Goal: Information Seeking & Learning: Learn about a topic

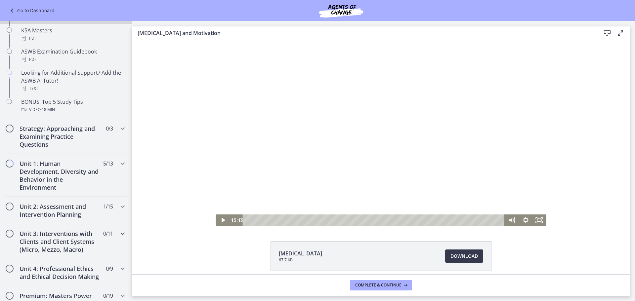
scroll to position [298, 0]
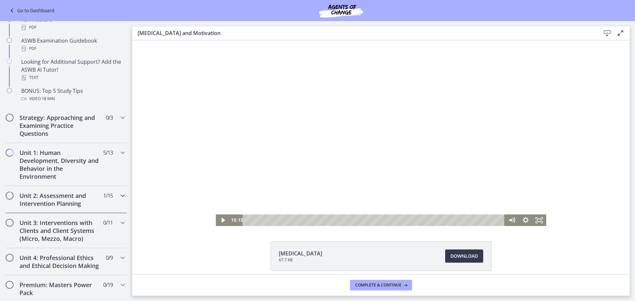
click at [61, 203] on h2 "Unit 2: Assessment and Intervention Planning" at bounding box center [60, 200] width 81 height 16
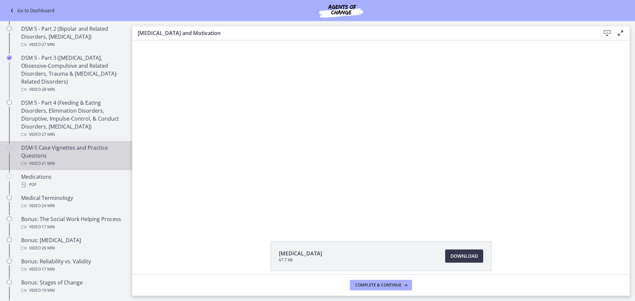
scroll to position [331, 0]
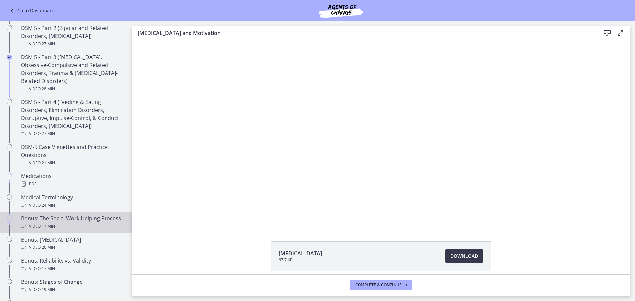
click at [71, 223] on div "Video · 17 min" at bounding box center [72, 227] width 103 height 8
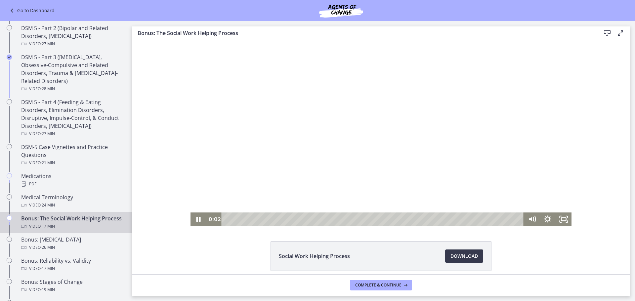
click at [324, 175] on div at bounding box center [381, 133] width 381 height 186
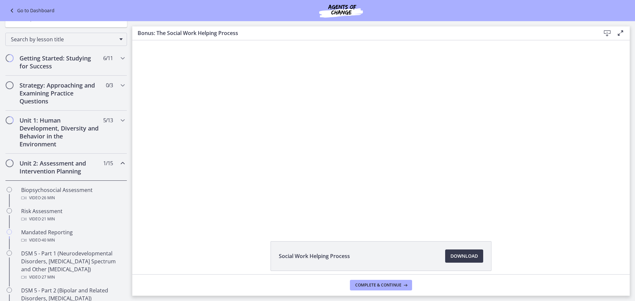
scroll to position [66, 0]
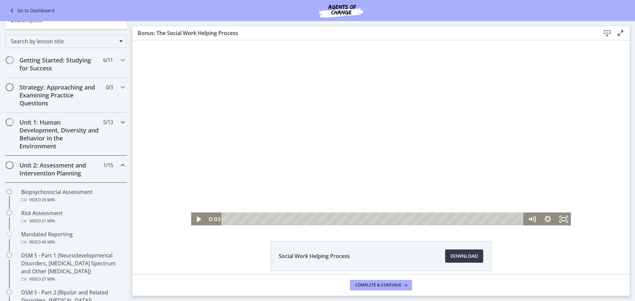
click at [69, 138] on h2 "Unit 1: Human Development, Diversity and Behavior in the Environment" at bounding box center [60, 134] width 81 height 32
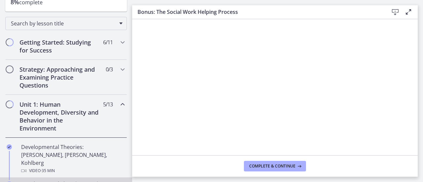
scroll to position [93, 0]
click at [60, 117] on h2 "Unit 1: Human Development, Diversity and Behavior in the Environment" at bounding box center [60, 117] width 81 height 32
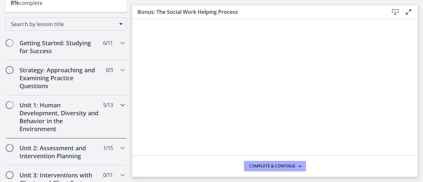
click at [60, 117] on h2 "Unit 1: Human Development, Diversity and Behavior in the Environment" at bounding box center [60, 117] width 81 height 32
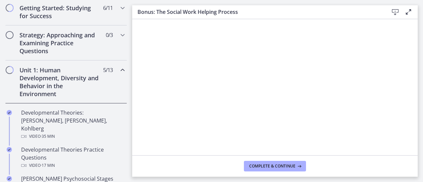
scroll to position [128, 0]
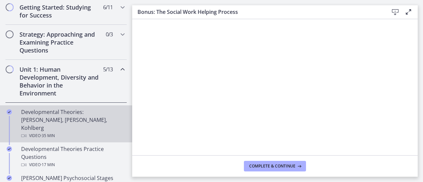
click at [60, 117] on div "Developmental Theories: [PERSON_NAME], [PERSON_NAME], Kohlberg Video · 35 min" at bounding box center [72, 124] width 103 height 32
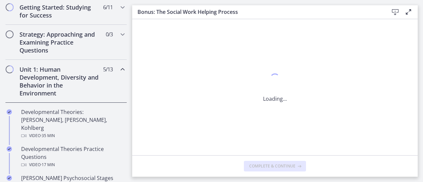
click at [208, 75] on div "Loading..." at bounding box center [275, 87] width 286 height 136
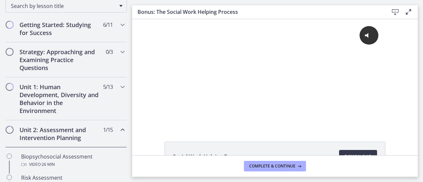
scroll to position [111, 0]
click at [22, 90] on h2 "Unit 1: Human Development, Diversity and Behavior in the Environment" at bounding box center [60, 99] width 81 height 32
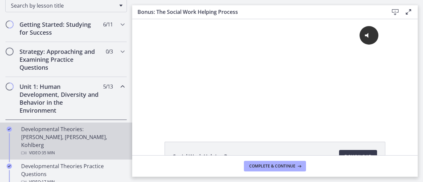
click at [67, 139] on div "Developmental Theories: [PERSON_NAME], [PERSON_NAME], Kohlberg Video · 35 min" at bounding box center [72, 141] width 103 height 32
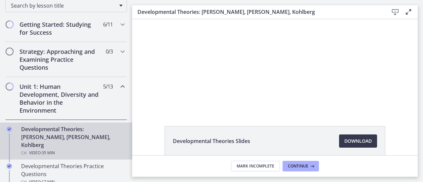
scroll to position [17, 0]
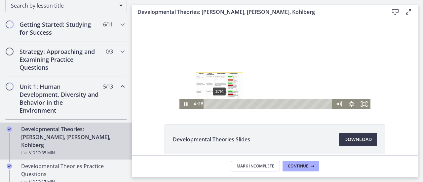
click at [217, 106] on div "3:14" at bounding box center [269, 104] width 121 height 11
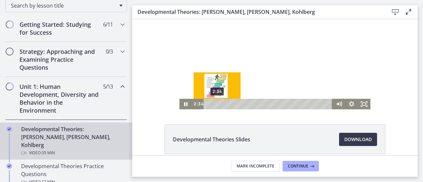
click at [215, 106] on div "2:34" at bounding box center [269, 104] width 121 height 11
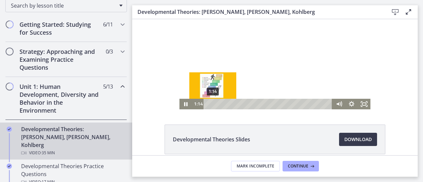
click at [210, 104] on div "1:14" at bounding box center [269, 104] width 121 height 11
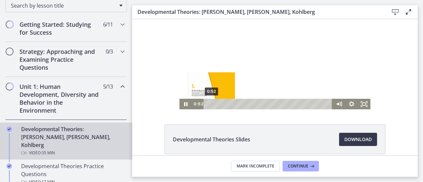
click at [210, 104] on div "Playbar" at bounding box center [212, 105] width 4 height 4
click at [209, 105] on div "Playbar" at bounding box center [211, 105] width 4 height 4
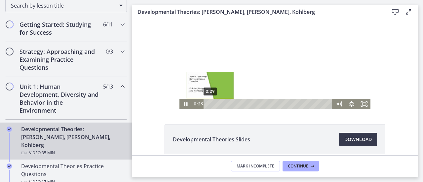
click at [209, 104] on div "0:29" at bounding box center [269, 104] width 121 height 11
click at [209, 105] on div "0:29" at bounding box center [269, 104] width 121 height 11
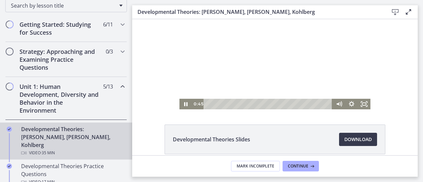
click at [259, 38] on div at bounding box center [275, 56] width 191 height 108
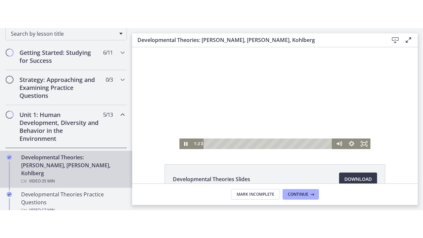
scroll to position [5, 0]
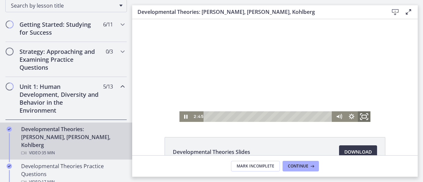
click at [363, 116] on icon "Fullscreen" at bounding box center [364, 116] width 15 height 13
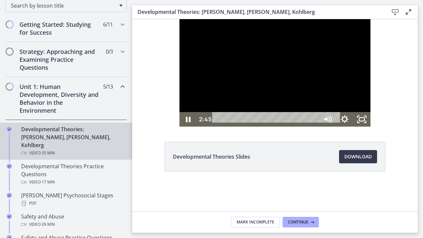
scroll to position [0, 0]
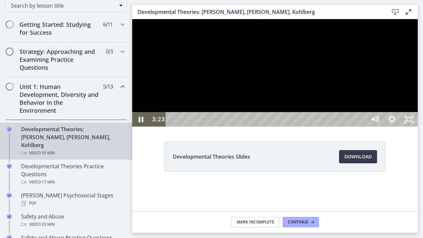
click at [391, 109] on div at bounding box center [275, 73] width 286 height 108
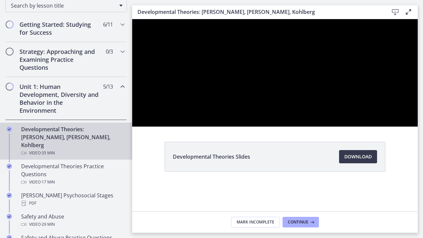
click at [391, 109] on div at bounding box center [275, 73] width 286 height 108
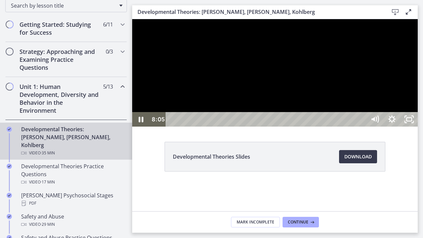
click at [332, 114] on div at bounding box center [275, 73] width 286 height 108
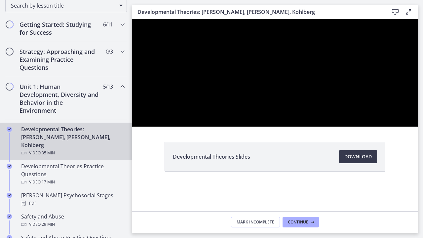
click at [332, 114] on div at bounding box center [275, 73] width 286 height 108
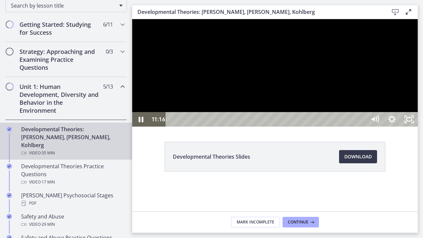
click at [326, 110] on div at bounding box center [275, 73] width 286 height 108
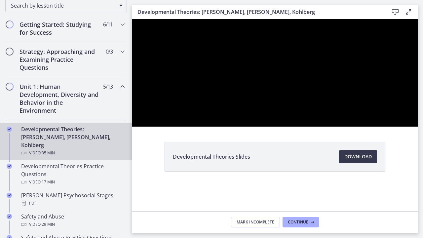
click at [326, 110] on div at bounding box center [275, 73] width 286 height 108
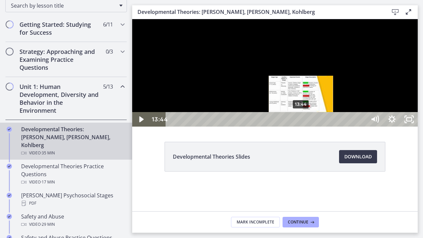
click at [302, 127] on div "13:44" at bounding box center [267, 119] width 190 height 15
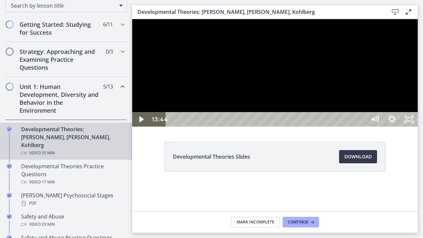
click at [306, 127] on div at bounding box center [275, 73] width 286 height 108
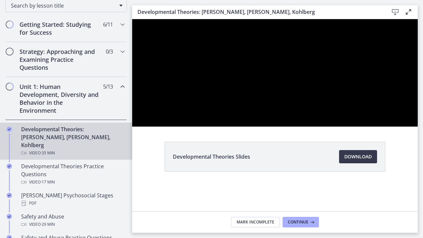
click at [306, 127] on div at bounding box center [275, 73] width 286 height 108
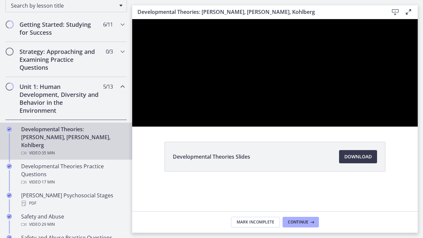
click at [306, 127] on div at bounding box center [275, 73] width 286 height 108
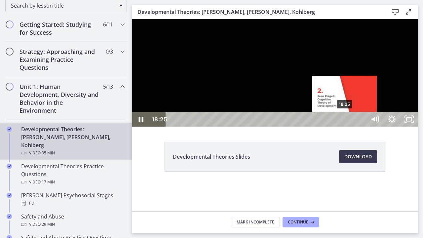
click at [346, 127] on div "18:25" at bounding box center [267, 119] width 190 height 15
click at [345, 122] on div "Playbar" at bounding box center [344, 119] width 5 height 5
click at [344, 122] on div "Playbar" at bounding box center [343, 119] width 5 height 5
click at [344, 127] on div "18:14" at bounding box center [267, 119] width 190 height 15
click at [345, 122] on div "Playbar" at bounding box center [343, 119] width 5 height 5
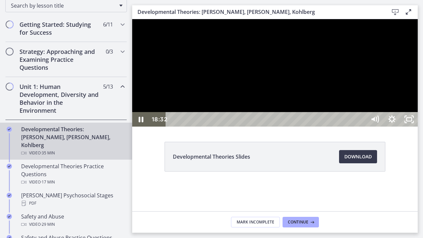
click at [342, 127] on div at bounding box center [275, 73] width 286 height 108
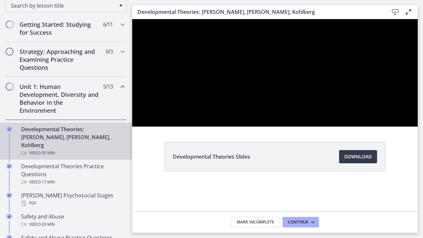
click at [342, 127] on div at bounding box center [275, 73] width 286 height 108
click at [328, 127] on div at bounding box center [275, 73] width 286 height 108
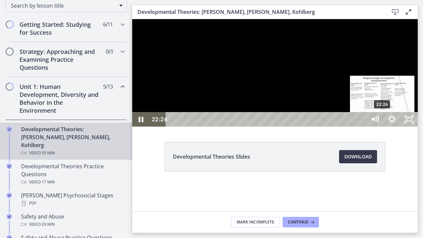
click at [362, 127] on div "22:26" at bounding box center [267, 119] width 190 height 15
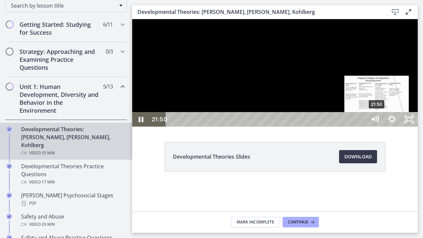
click at [362, 127] on div "21:50" at bounding box center [267, 119] width 190 height 15
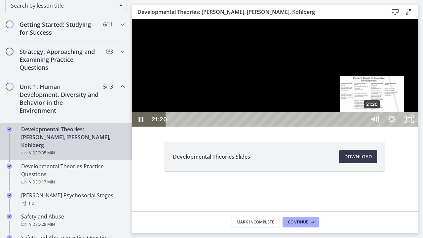
click at [362, 127] on div "21:20" at bounding box center [267, 119] width 190 height 15
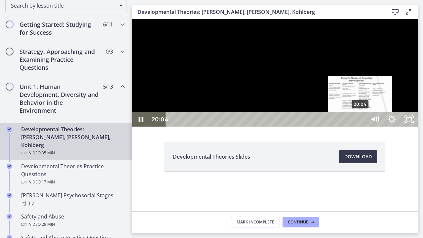
click at [361, 127] on div "20:04" at bounding box center [267, 119] width 190 height 15
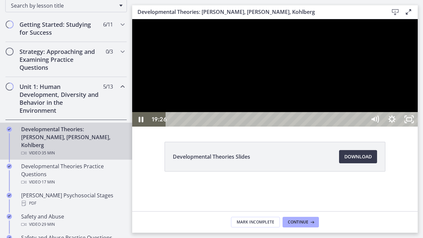
click at [354, 127] on div at bounding box center [275, 73] width 286 height 108
click at [356, 127] on div at bounding box center [275, 73] width 286 height 108
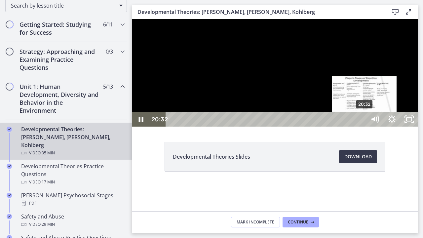
click at [362, 127] on div "20:32" at bounding box center [267, 119] width 190 height 15
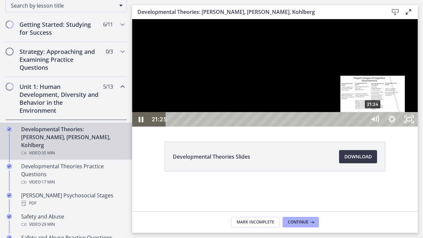
click at [362, 127] on div "21:24" at bounding box center [267, 119] width 190 height 15
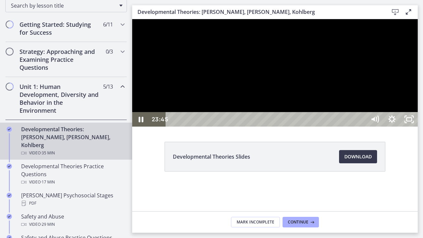
click at [383, 127] on div at bounding box center [275, 73] width 286 height 108
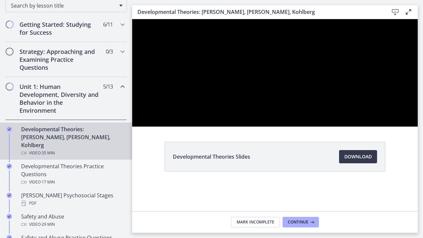
click at [383, 127] on div at bounding box center [275, 73] width 286 height 108
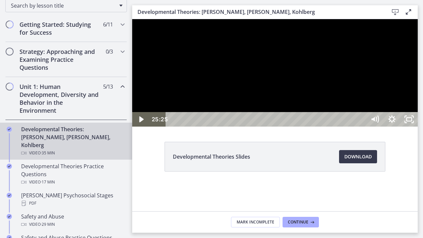
click at [412, 127] on div at bounding box center [275, 73] width 286 height 108
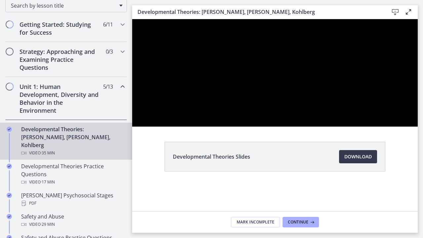
click at [412, 127] on div at bounding box center [275, 73] width 286 height 108
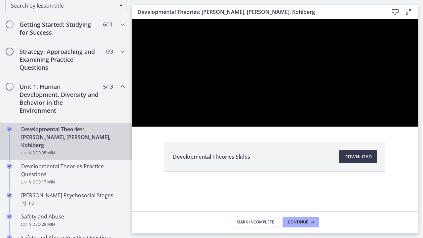
click at [412, 127] on div at bounding box center [275, 73] width 286 height 108
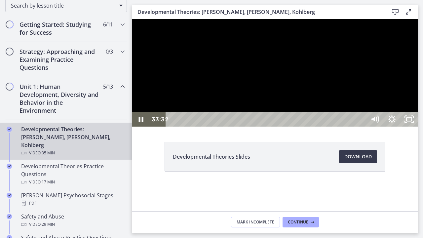
click at [319, 127] on div at bounding box center [275, 73] width 286 height 108
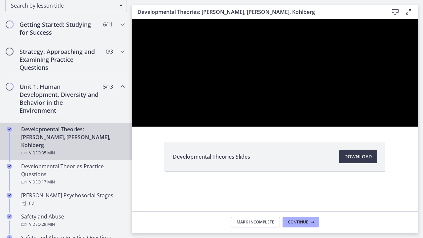
click at [319, 127] on div at bounding box center [275, 73] width 286 height 108
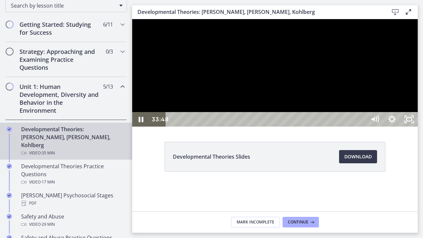
drag, startPoint x: 204, startPoint y: 217, endPoint x: 143, endPoint y: 206, distance: 62.9
click at [143, 127] on div at bounding box center [275, 73] width 286 height 108
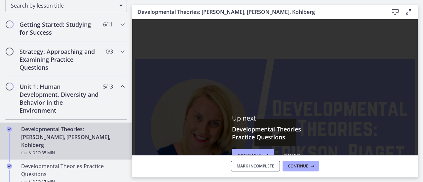
drag, startPoint x: 259, startPoint y: 163, endPoint x: 352, endPoint y: 170, distance: 93.2
click at [352, 170] on footer "Mark Incomplete Continue" at bounding box center [275, 166] width 286 height 22
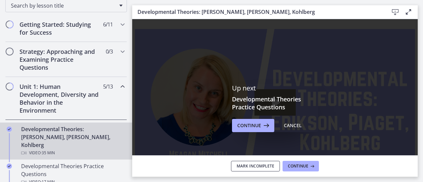
scroll to position [30, 0]
click at [253, 125] on span "Continue" at bounding box center [250, 125] width 24 height 8
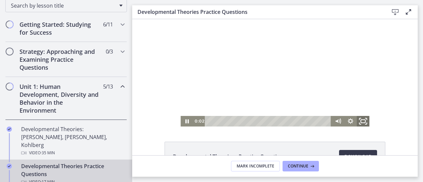
click at [363, 121] on icon "Fullscreen" at bounding box center [363, 121] width 15 height 13
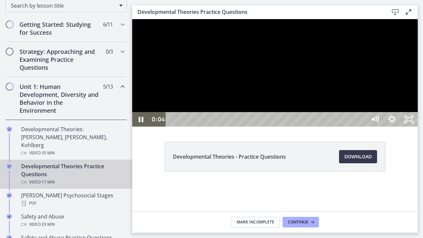
click at [418, 127] on div at bounding box center [275, 73] width 286 height 108
click at [341, 127] on div at bounding box center [275, 73] width 286 height 108
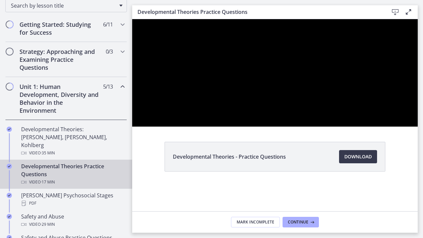
click at [341, 127] on div at bounding box center [275, 73] width 286 height 108
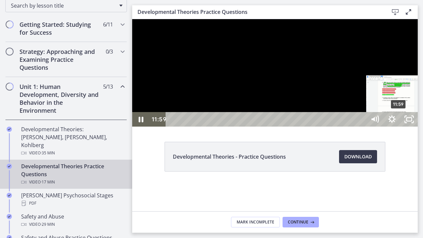
click at [362, 127] on div "11:59" at bounding box center [267, 119] width 190 height 15
click at [362, 127] on div "11:46" at bounding box center [267, 119] width 190 height 15
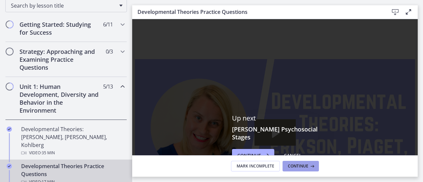
click at [296, 163] on button "Continue" at bounding box center [301, 166] width 36 height 11
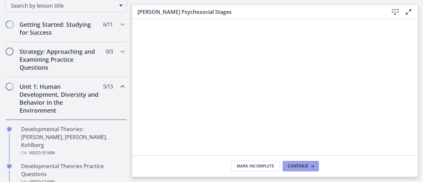
click at [314, 162] on button "Continue" at bounding box center [301, 166] width 36 height 11
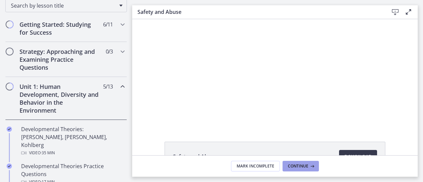
click at [304, 165] on span "Continue" at bounding box center [298, 166] width 21 height 5
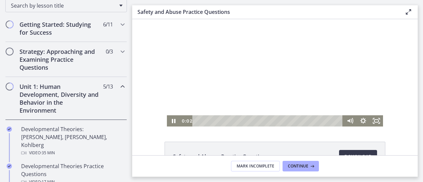
click at [212, 82] on div at bounding box center [275, 73] width 216 height 108
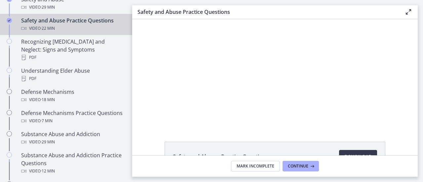
scroll to position [328, 0]
